Goal: Register for event/course

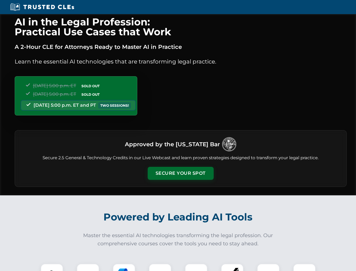
click at [180, 173] on button "Secure Your Spot" at bounding box center [181, 173] width 66 height 13
click at [52, 267] on img at bounding box center [52, 274] width 16 height 16
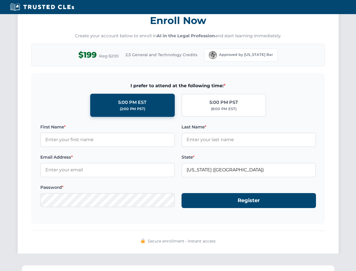
scroll to position [553, 0]
